Goal: Task Accomplishment & Management: Use online tool/utility

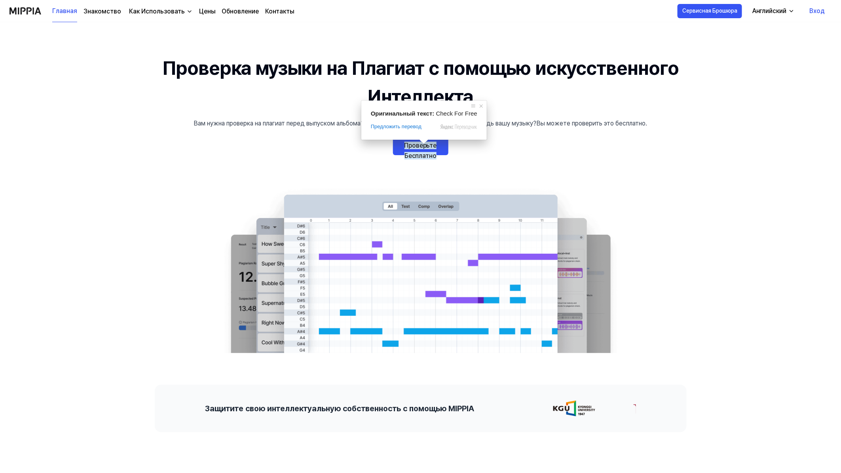
drag, startPoint x: 0, startPoint y: 0, endPoint x: 424, endPoint y: 152, distance: 450.9
click at [424, 152] on ya-tr-span "Проверьте Бесплатно" at bounding box center [421, 151] width 32 height 18
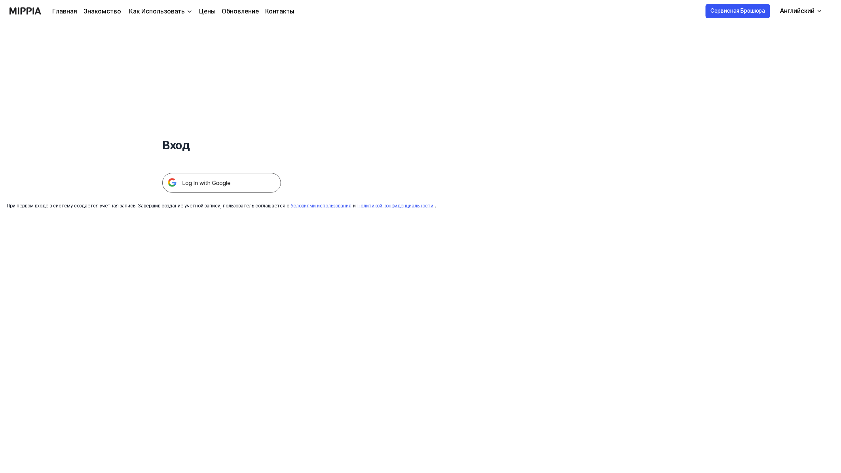
click at [212, 184] on img at bounding box center [221, 183] width 119 height 20
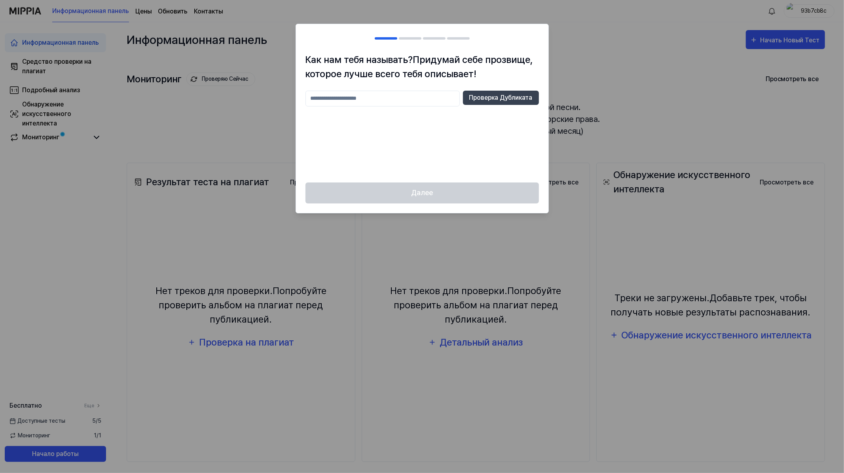
click at [379, 98] on input "text" at bounding box center [383, 99] width 154 height 16
type input "*****"
click at [485, 91] on button "Проверка Дубликата" at bounding box center [501, 98] width 76 height 14
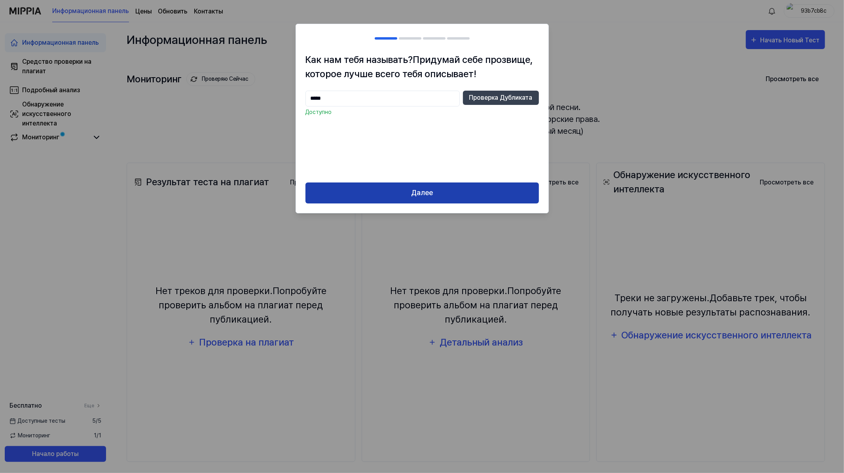
click at [411, 185] on button "Далее" at bounding box center [423, 192] width 234 height 21
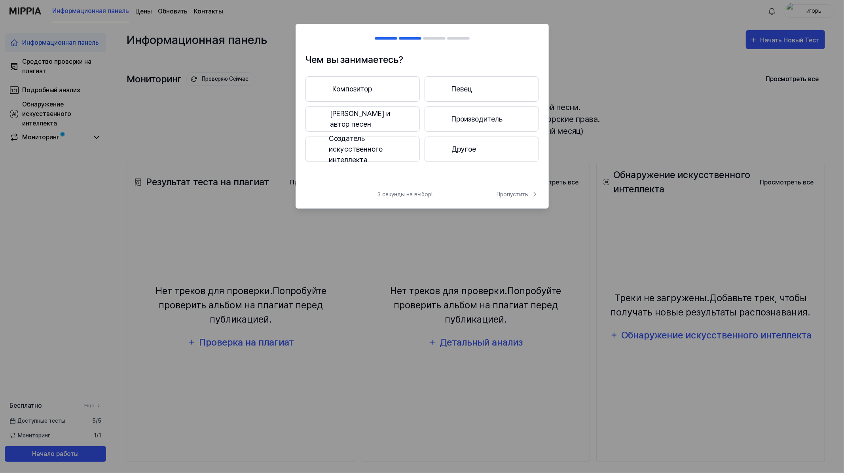
click at [317, 86] on div at bounding box center [322, 89] width 10 height 10
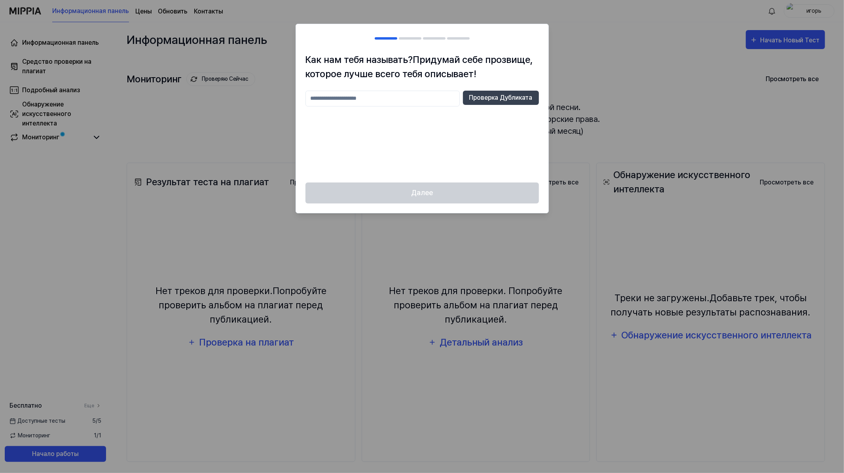
click at [366, 97] on input "text" at bounding box center [383, 99] width 154 height 16
type input "*"
type input "*****"
click at [510, 97] on ya-tr-span "Проверка Дубликата" at bounding box center [501, 98] width 63 height 10
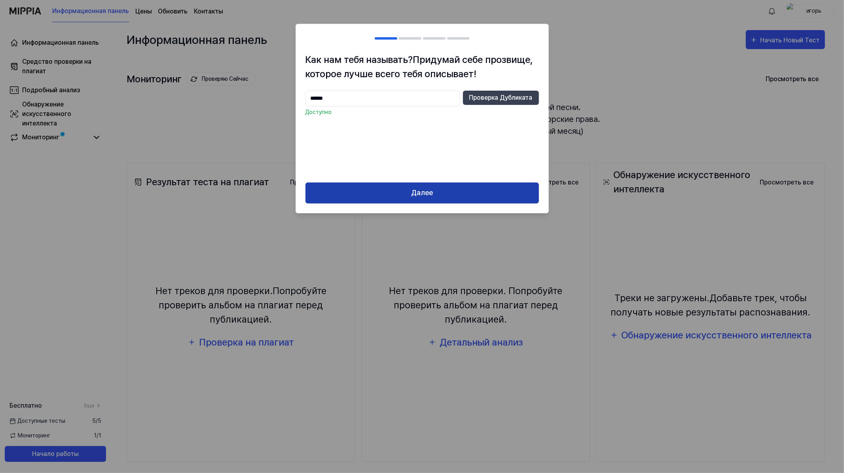
click at [407, 199] on button "Далее" at bounding box center [423, 192] width 234 height 21
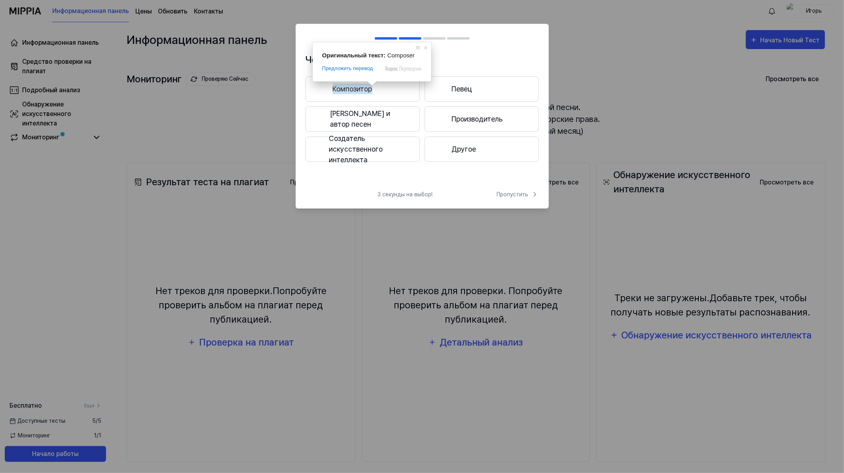
click at [373, 90] on ya-tr-span "Композитор" at bounding box center [353, 89] width 40 height 11
